Goal: Transaction & Acquisition: Purchase product/service

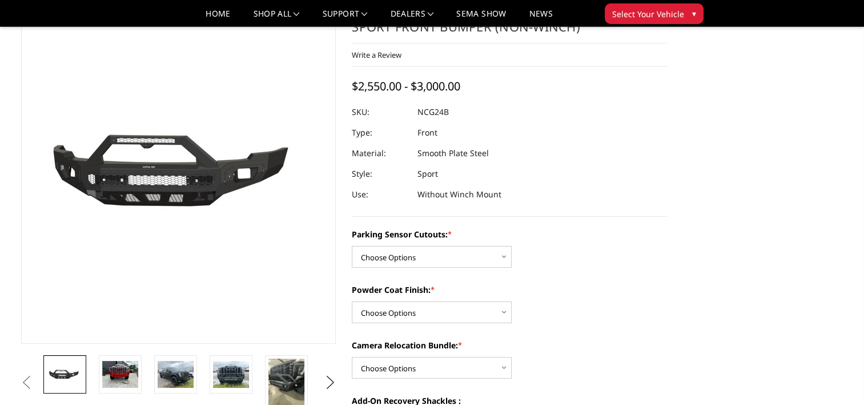
scroll to position [114, 0]
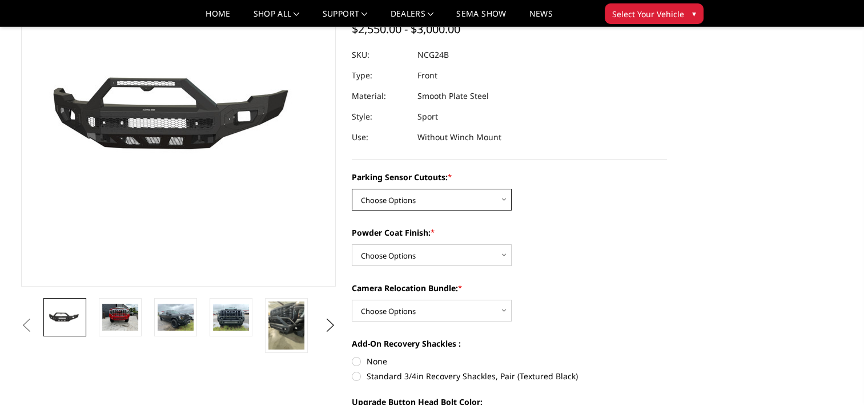
click at [491, 202] on select "Choose Options No - Without Parking Sensor Cutouts Yes - With Parking Sensor Cu…" at bounding box center [432, 200] width 160 height 22
select select "2854"
click at [352, 189] on select "Choose Options No - Without Parking Sensor Cutouts Yes - With Parking Sensor Cu…" at bounding box center [432, 200] width 160 height 22
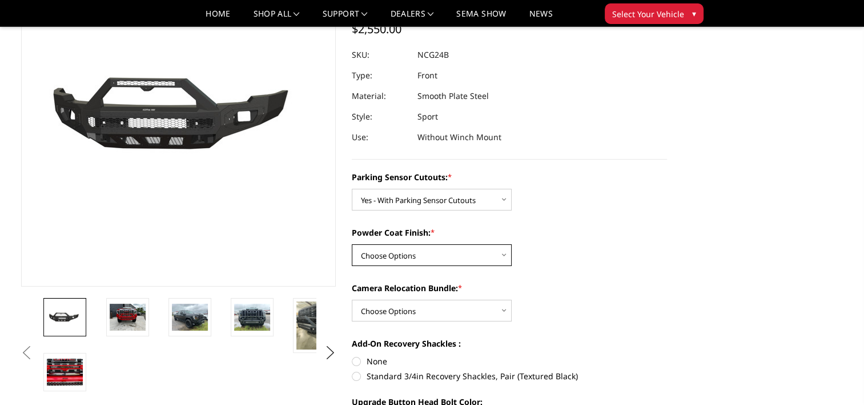
click at [479, 251] on select "Choose Options Bare Metal Texture Black Powder Coat" at bounding box center [432, 255] width 160 height 22
select select "2856"
click at [352, 244] on select "Choose Options Bare Metal Texture Black Powder Coat" at bounding box center [432, 255] width 160 height 22
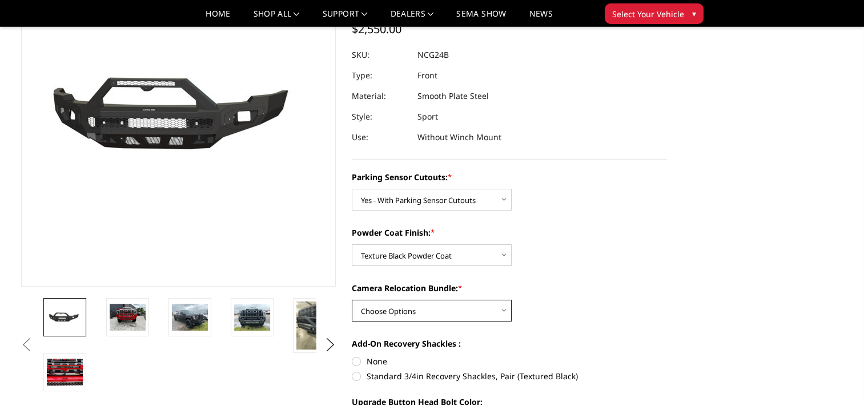
click at [477, 303] on select "Choose Options WITH Camera Relocation Bundle WITHOUT Camera Relocation Bundle" at bounding box center [432, 310] width 160 height 22
select select "2857"
click at [352, 299] on select "Choose Options WITH Camera Relocation Bundle WITHOUT Camera Relocation Bundle" at bounding box center [432, 310] width 160 height 22
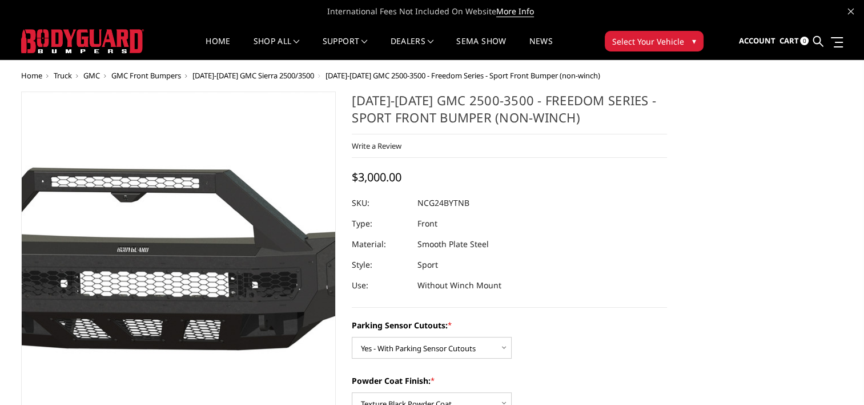
scroll to position [171, 0]
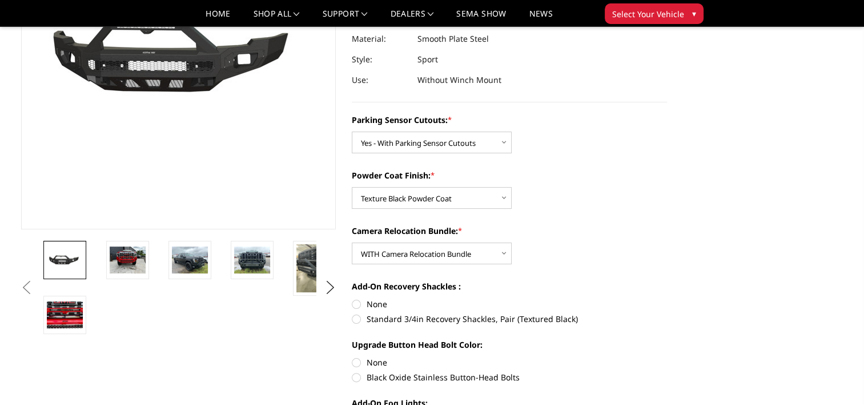
click at [71, 251] on img at bounding box center [65, 259] width 36 height 17
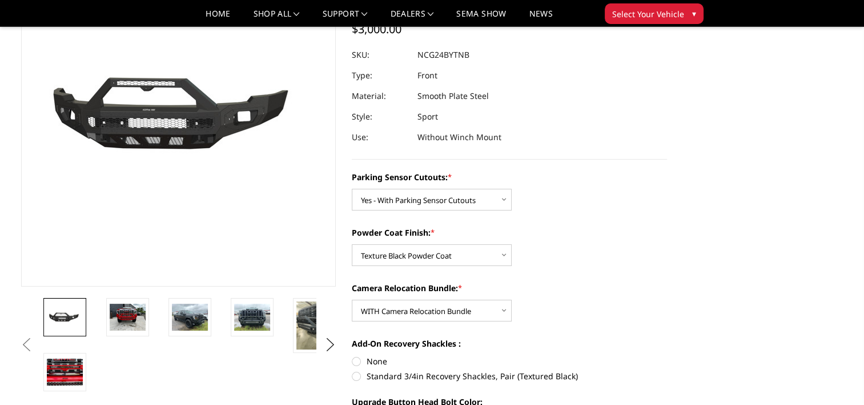
scroll to position [57, 0]
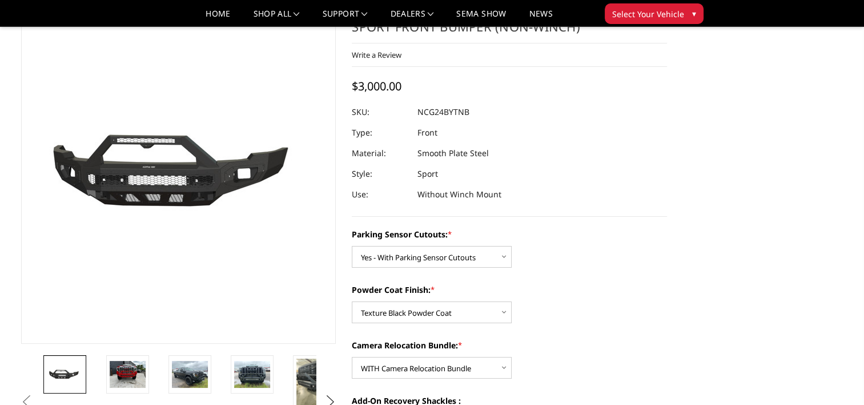
click at [331, 397] on button "Next" at bounding box center [330, 401] width 17 height 17
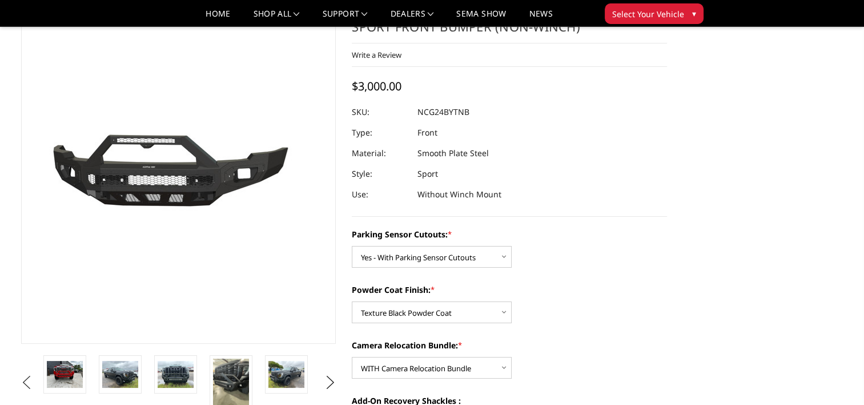
click at [27, 375] on button "Previous" at bounding box center [26, 382] width 17 height 17
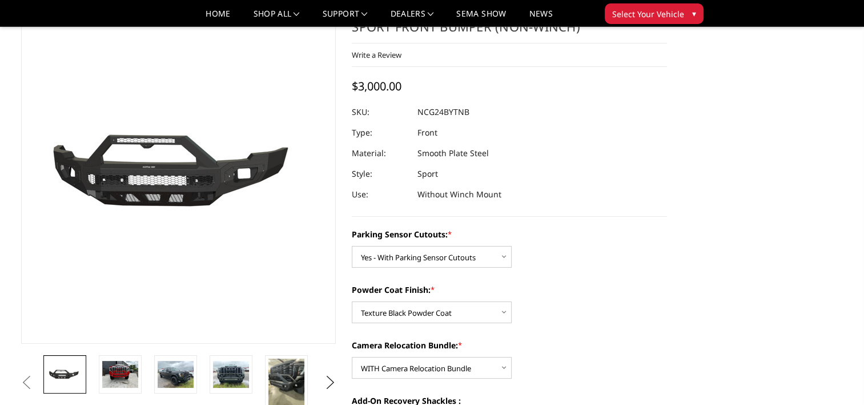
click at [70, 373] on img at bounding box center [65, 374] width 36 height 17
click at [121, 371] on img at bounding box center [120, 374] width 36 height 27
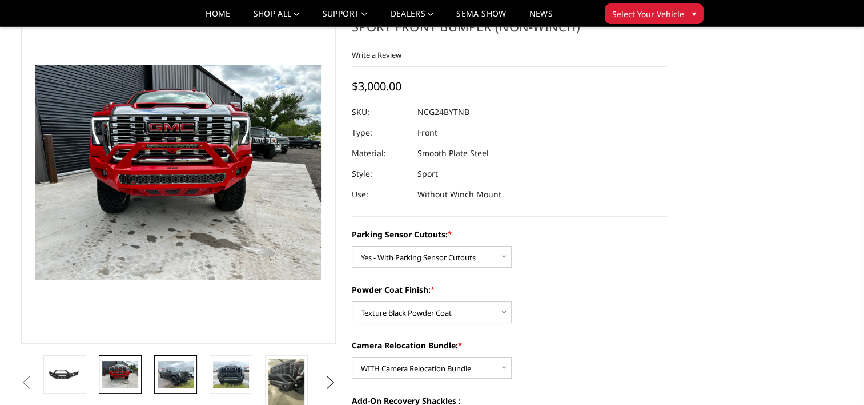
click at [177, 370] on img at bounding box center [176, 374] width 36 height 27
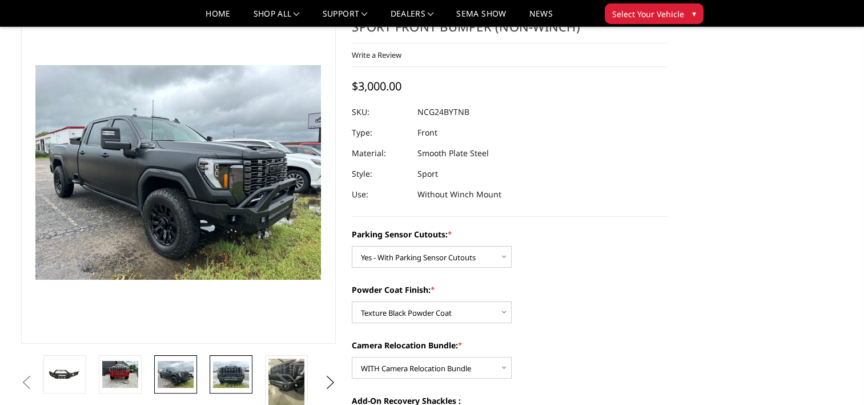
click at [216, 368] on img at bounding box center [231, 374] width 36 height 27
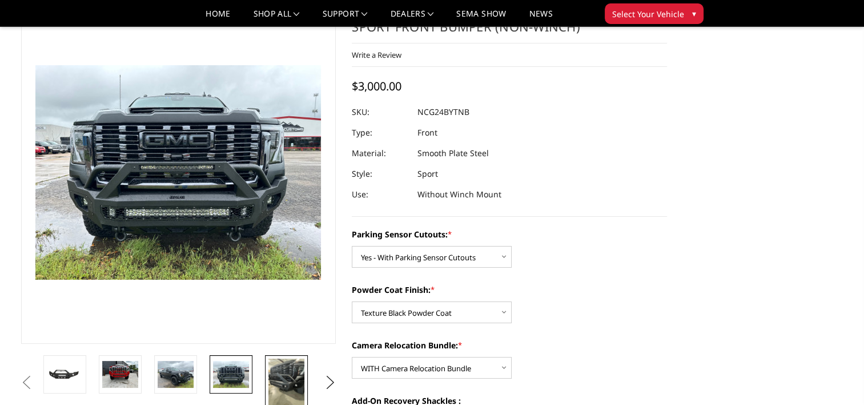
click at [294, 379] on img at bounding box center [287, 382] width 36 height 48
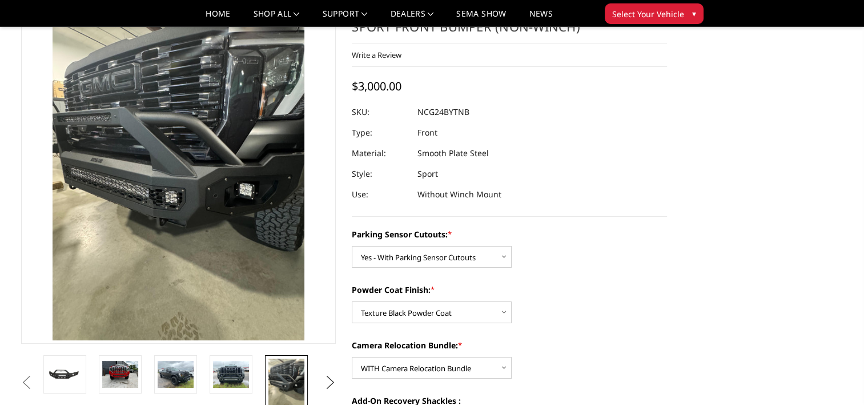
click at [329, 381] on button "Next" at bounding box center [330, 382] width 17 height 17
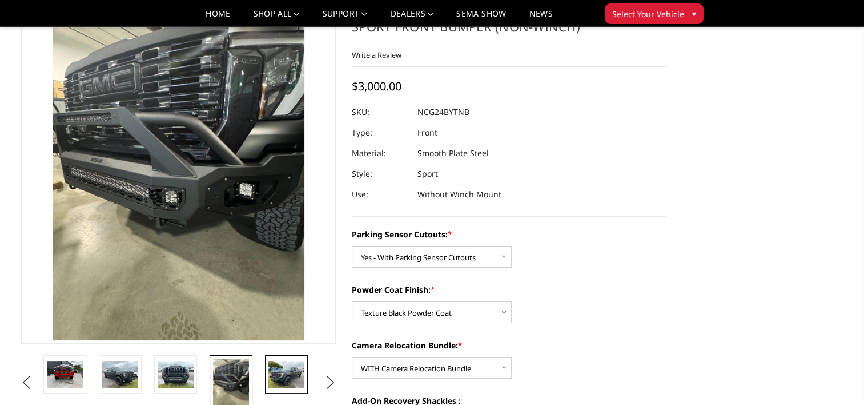
click at [293, 375] on img at bounding box center [287, 374] width 36 height 27
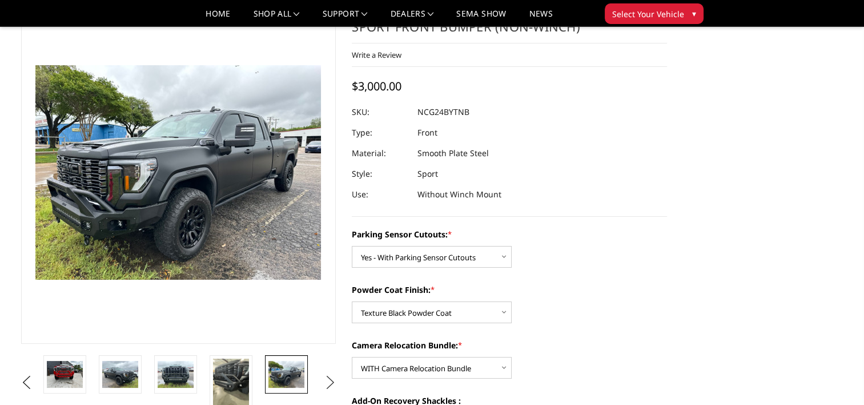
click at [327, 379] on button "Next" at bounding box center [330, 382] width 17 height 17
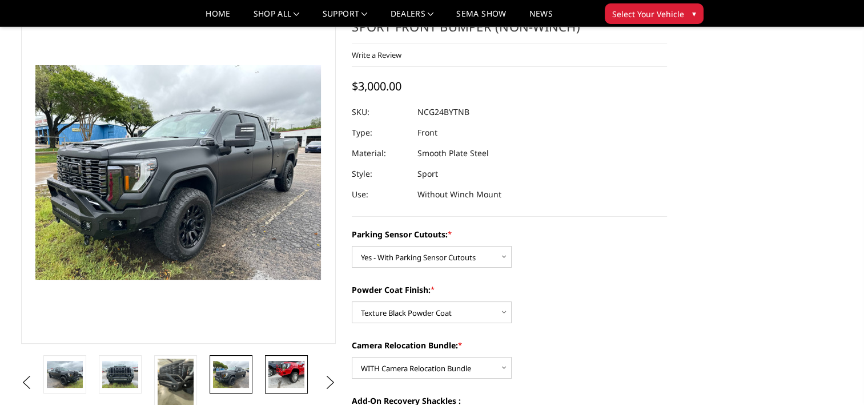
click at [282, 380] on img at bounding box center [287, 374] width 36 height 27
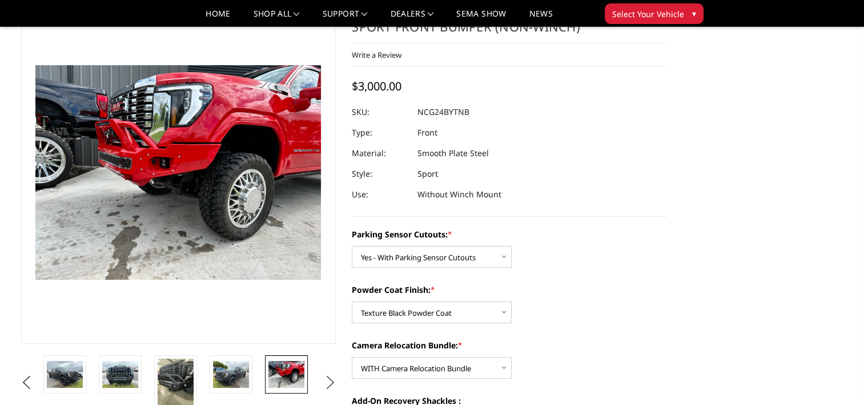
click at [329, 381] on button "Next" at bounding box center [330, 382] width 17 height 17
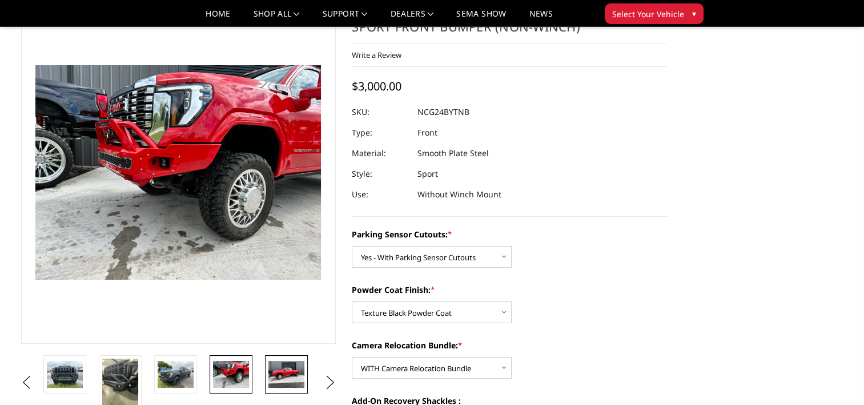
click at [285, 379] on img at bounding box center [287, 374] width 36 height 27
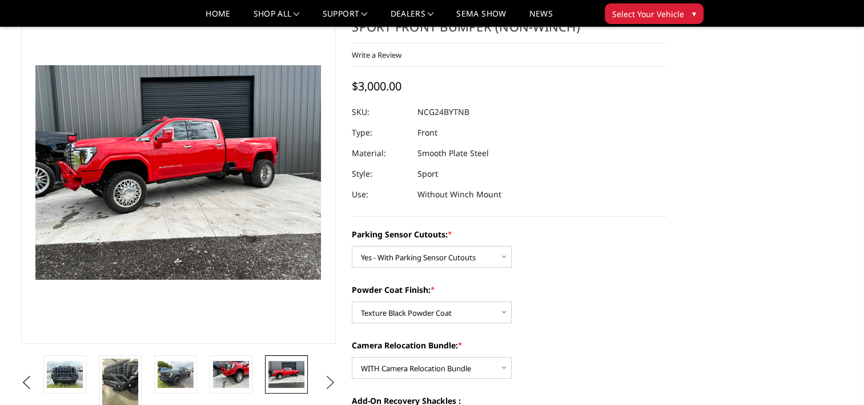
click at [329, 382] on button "Next" at bounding box center [330, 382] width 17 height 17
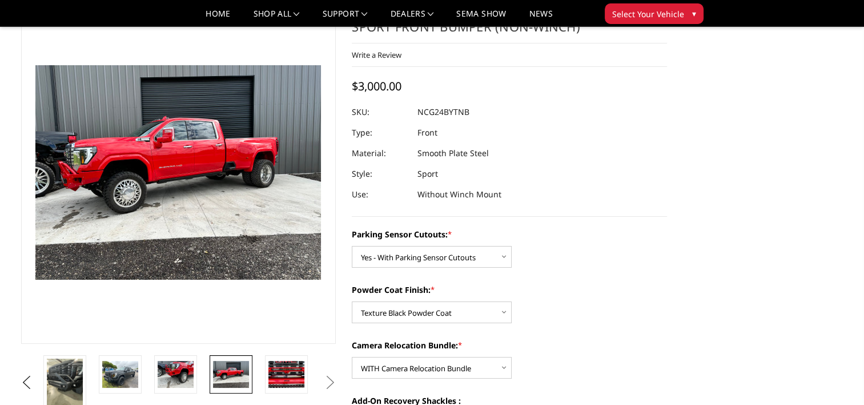
click at [329, 382] on button "Next" at bounding box center [330, 382] width 17 height 17
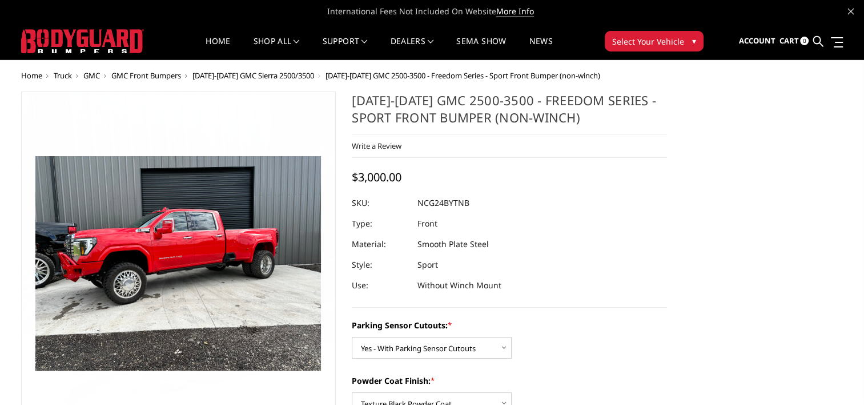
scroll to position [229, 0]
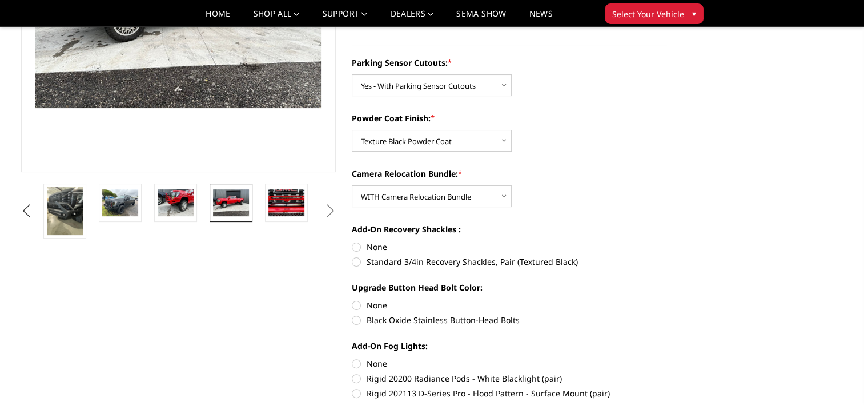
click at [35, 208] on button "Previous" at bounding box center [26, 210] width 17 height 17
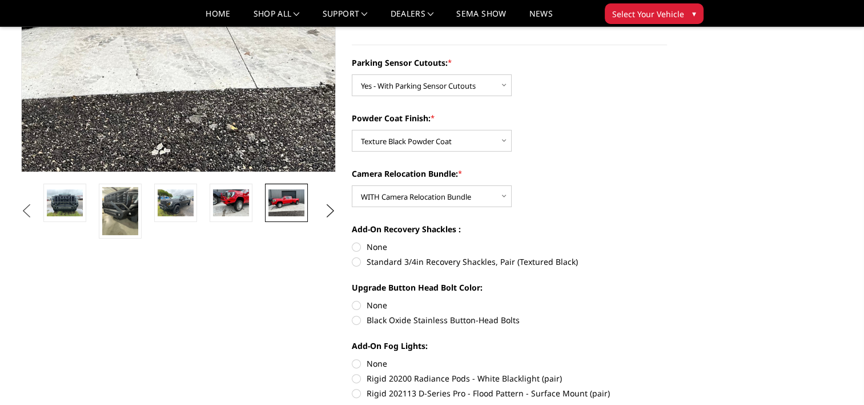
scroll to position [114, 0]
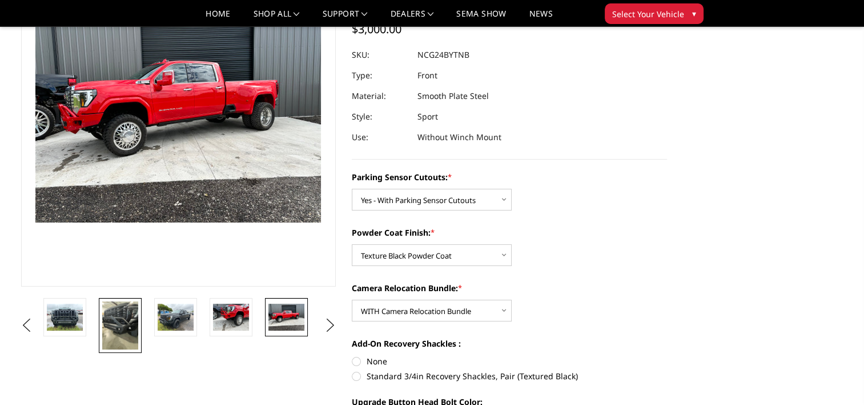
click at [118, 314] on img at bounding box center [120, 325] width 36 height 48
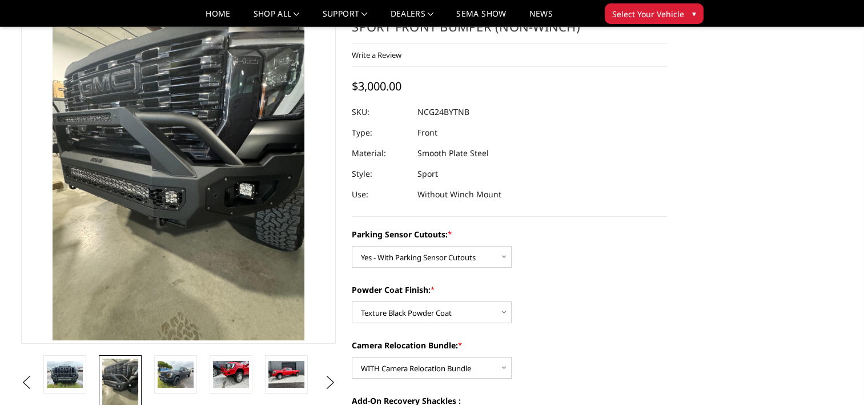
scroll to position [0, 0]
